Goal: Use online tool/utility: Utilize a website feature to perform a specific function

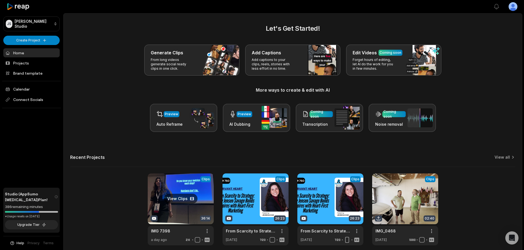
click at [177, 200] on link at bounding box center [181, 210] width 66 height 72
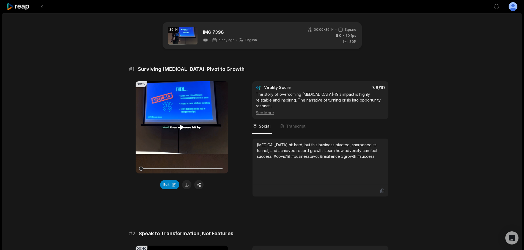
click at [181, 126] on icon at bounding box center [182, 127] width 4 height 5
click at [181, 126] on icon at bounding box center [182, 128] width 2 height 4
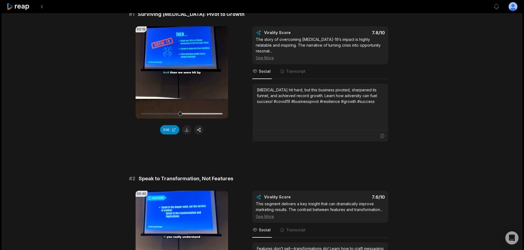
scroll to position [220, 0]
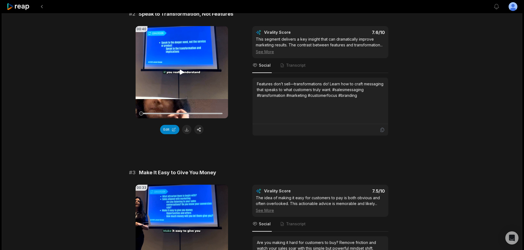
click at [179, 69] on icon at bounding box center [181, 72] width 7 height 7
click at [169, 125] on button "Edit" at bounding box center [169, 129] width 19 height 9
